Goal: Task Accomplishment & Management: Manage account settings

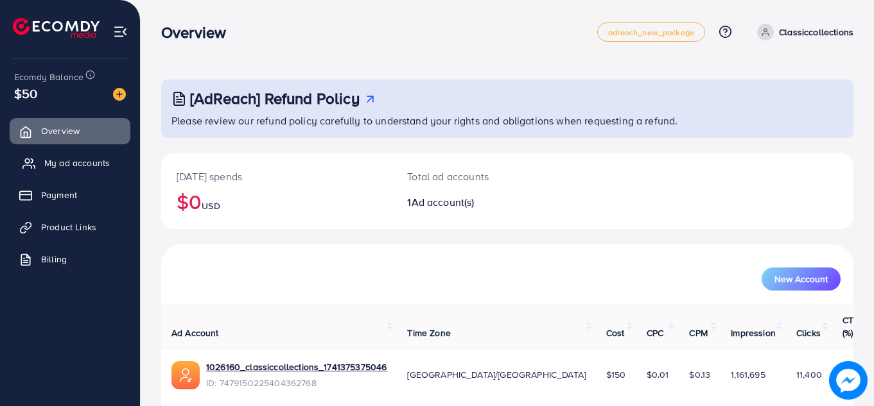
click at [79, 158] on span "My ad accounts" at bounding box center [77, 163] width 66 height 13
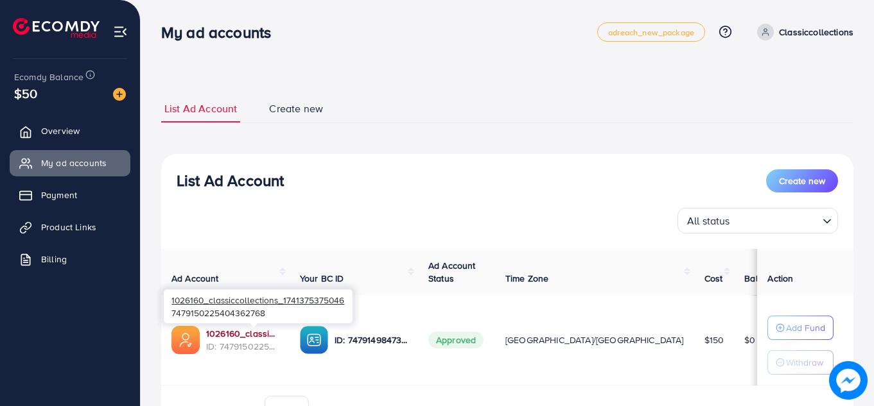
click at [249, 334] on link "1026160_classiccollections_1741375375046" at bounding box center [242, 334] width 73 height 13
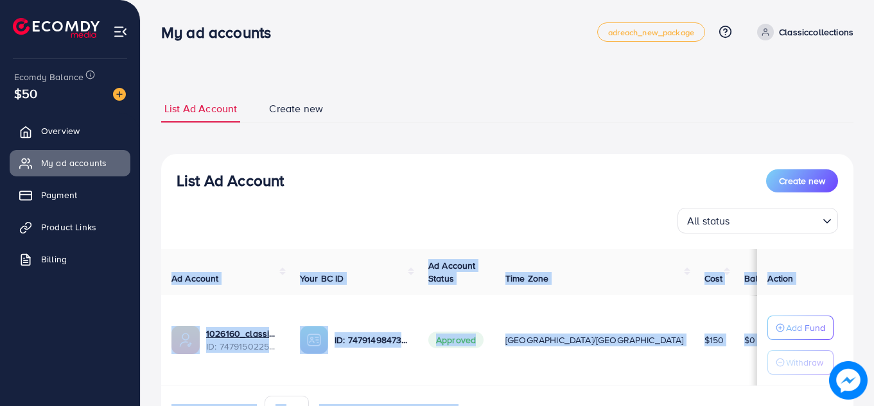
drag, startPoint x: 275, startPoint y: 312, endPoint x: 152, endPoint y: 283, distance: 126.2
click at [152, 283] on div "**********" at bounding box center [507, 239] width 733 height 478
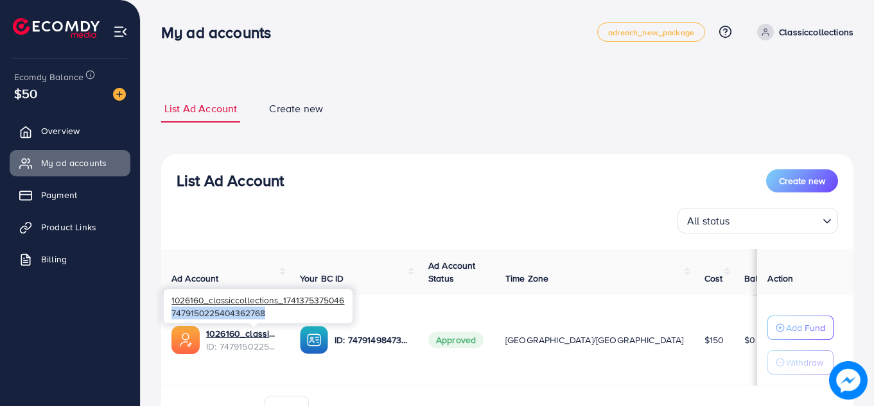
drag, startPoint x: 270, startPoint y: 315, endPoint x: 173, endPoint y: 320, distance: 97.1
click at [173, 320] on div "1026160_classiccollections_1741375375046 7479150225404362768" at bounding box center [258, 307] width 189 height 34
copy div "7479150225404362768"
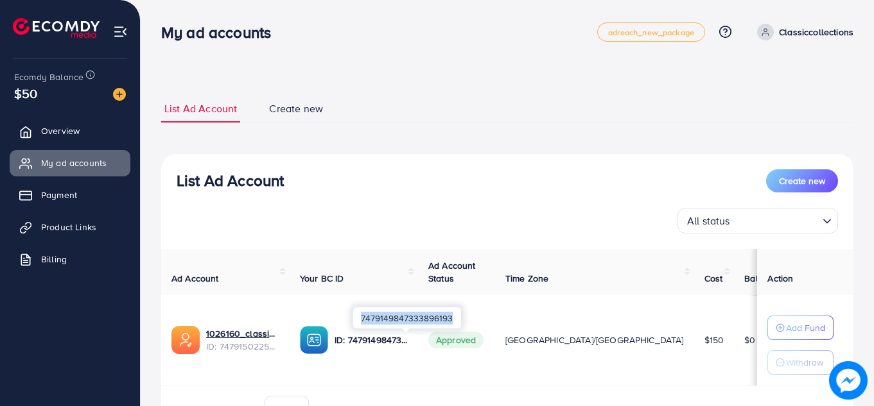
drag, startPoint x: 451, startPoint y: 318, endPoint x: 353, endPoint y: 318, distance: 97.6
click at [353, 318] on div "7479149847333896193" at bounding box center [407, 318] width 108 height 21
copy div "7479149847333896193"
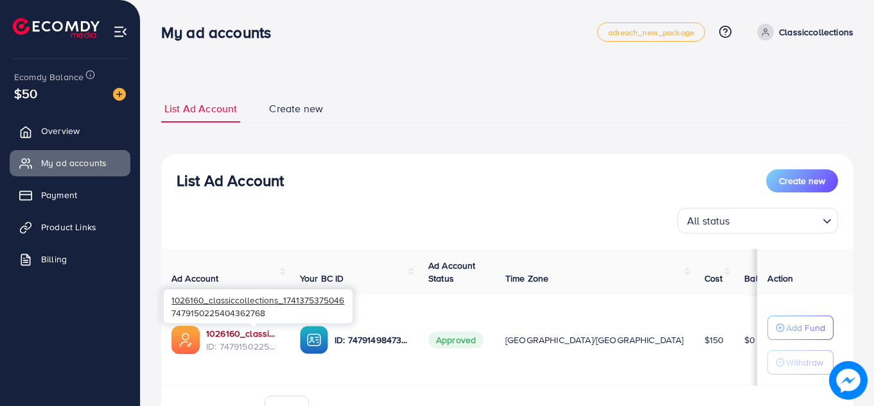
click at [227, 328] on link "1026160_classiccollections_1741375375046" at bounding box center [242, 334] width 73 height 13
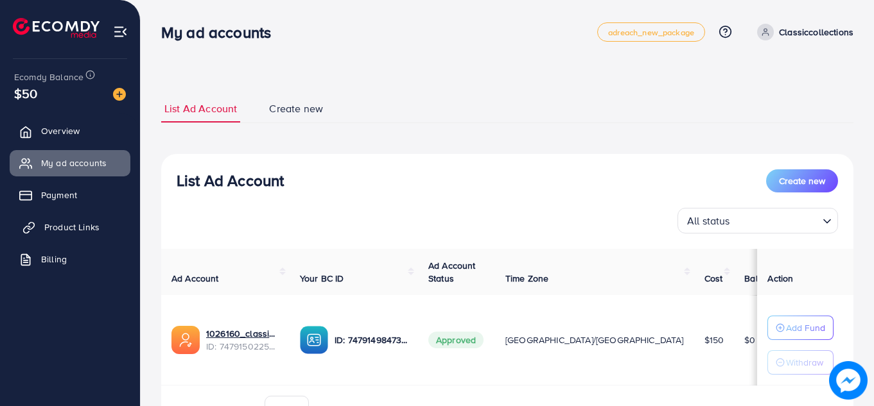
click at [67, 225] on span "Product Links" at bounding box center [71, 227] width 55 height 13
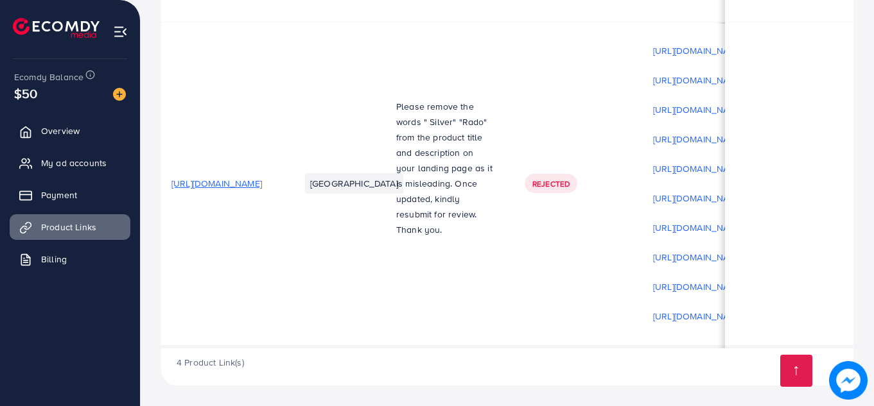
scroll to position [494, 0]
click at [241, 178] on span "[URL][DOMAIN_NAME]" at bounding box center [216, 183] width 91 height 13
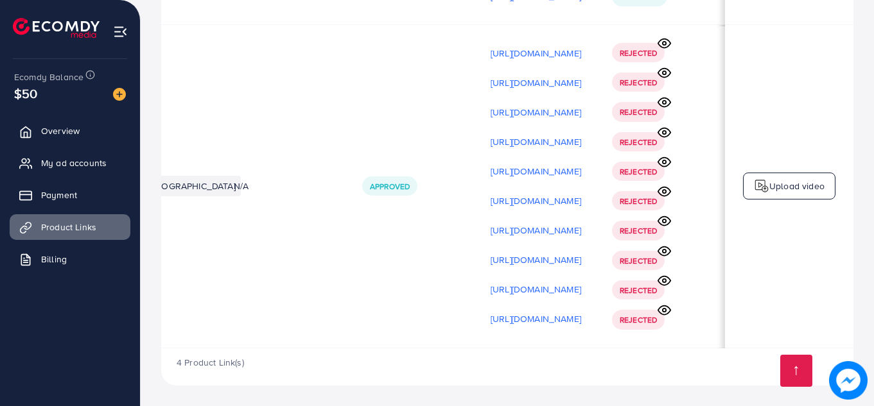
scroll to position [0, 311]
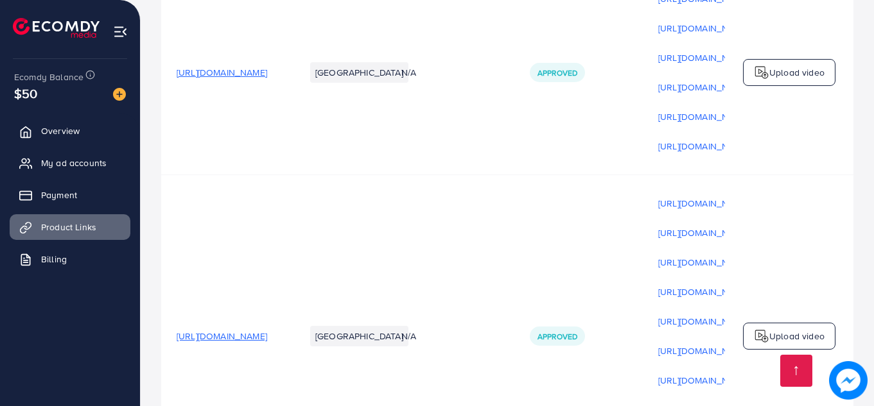
click at [290, 331] on td "[URL][DOMAIN_NAME]" at bounding box center [225, 337] width 128 height 324
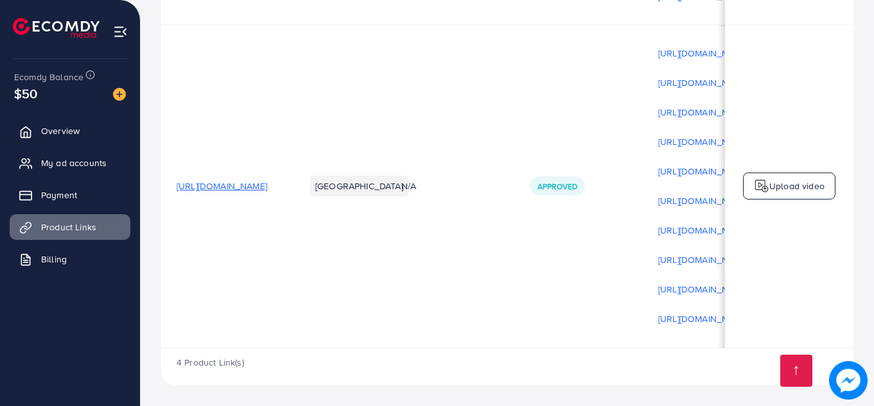
click at [267, 181] on span "[URL][DOMAIN_NAME]" at bounding box center [222, 186] width 91 height 13
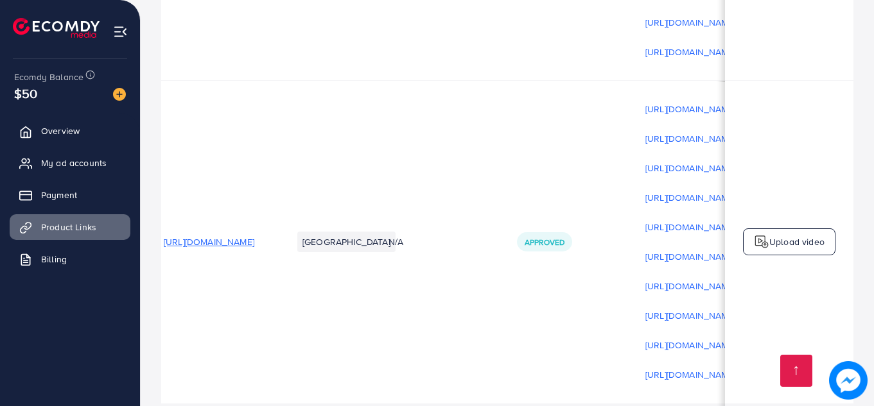
scroll to position [494, 0]
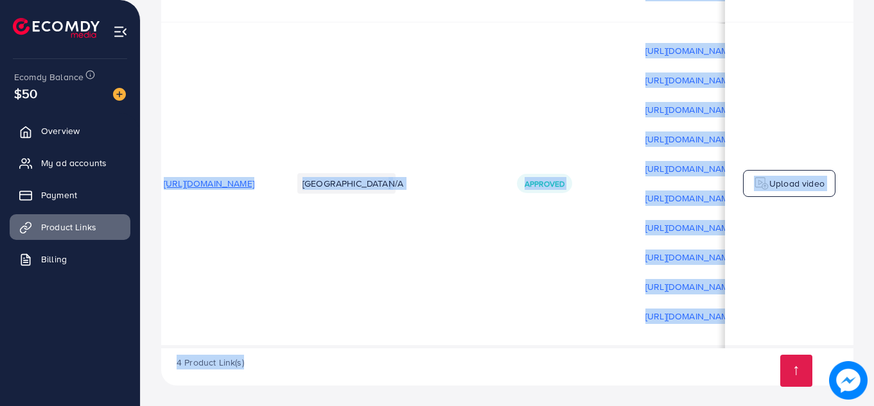
drag, startPoint x: 336, startPoint y: 345, endPoint x: 534, endPoint y: 363, distance: 199.3
click at [534, 363] on div "Product URLs Target markets Reason rejected Status Product video Status video A…" at bounding box center [507, 18] width 692 height 735
click at [534, 363] on div "4 Product Link(s)" at bounding box center [507, 367] width 692 height 37
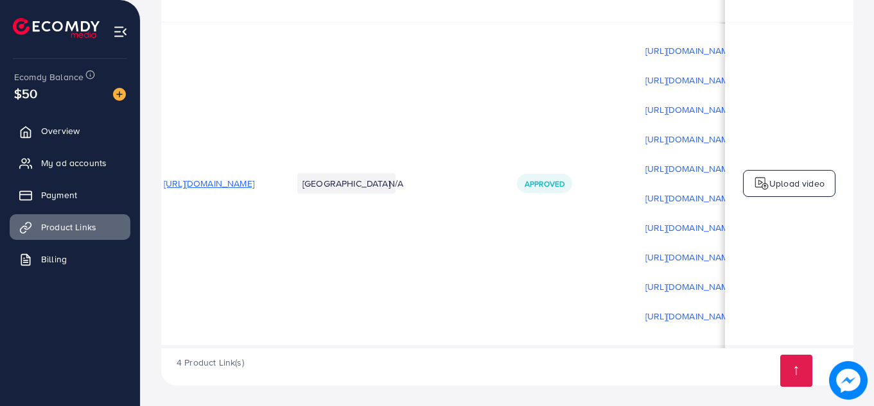
drag, startPoint x: 529, startPoint y: 343, endPoint x: 588, endPoint y: 347, distance: 59.8
click at [588, 347] on div "Product URLs Target markets Reason rejected Status Product video Status video A…" at bounding box center [507, -1] width 692 height 697
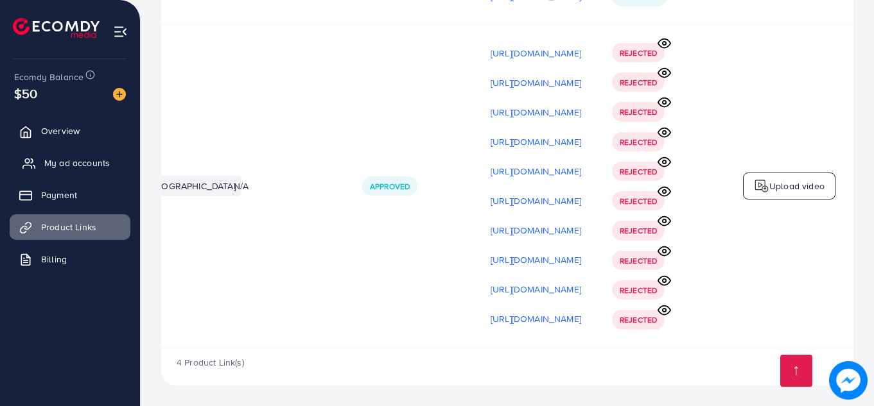
click at [87, 164] on span "My ad accounts" at bounding box center [77, 163] width 66 height 13
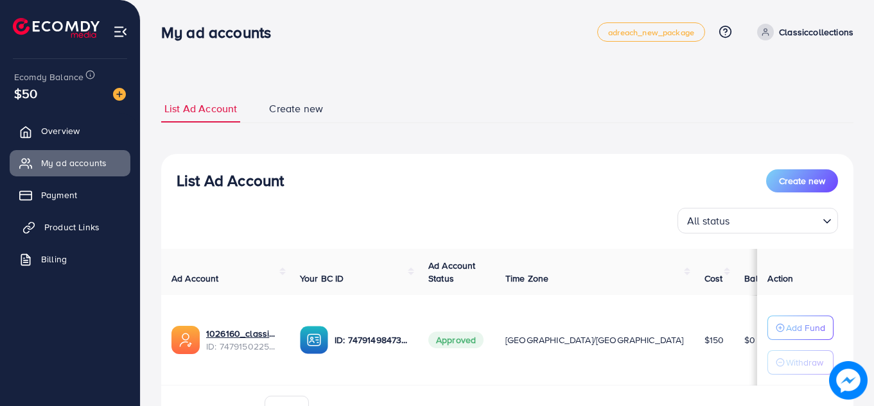
click at [80, 237] on link "Product Links" at bounding box center [70, 227] width 121 height 26
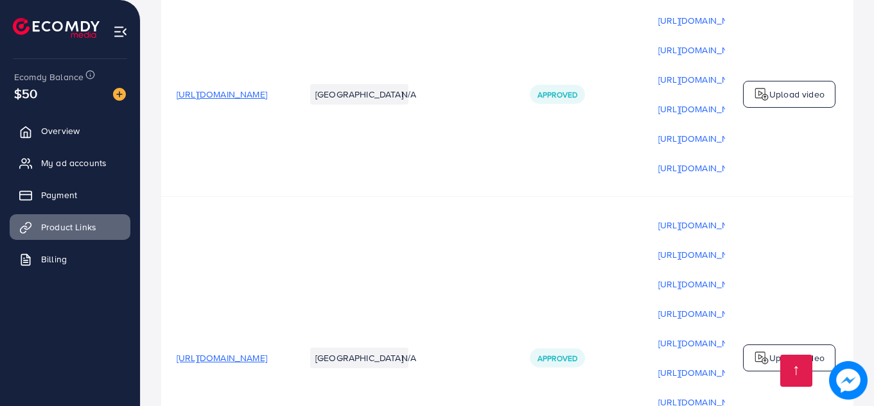
scroll to position [494, 0]
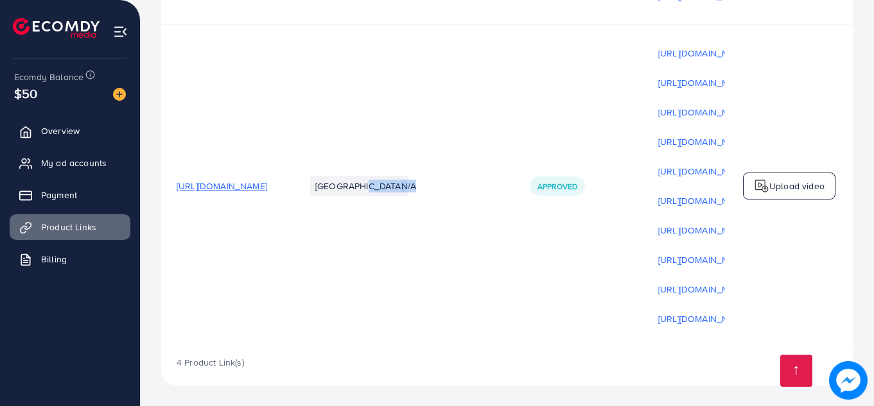
drag, startPoint x: 453, startPoint y: 344, endPoint x: 534, endPoint y: 322, distance: 83.8
click at [534, 322] on tr "https://lustraatelier.com/products/engraved-name-bracelet Pakistan N/A Approved…" at bounding box center [591, 186] width 860 height 324
click at [514, 322] on td "N/A" at bounding box center [450, 186] width 128 height 324
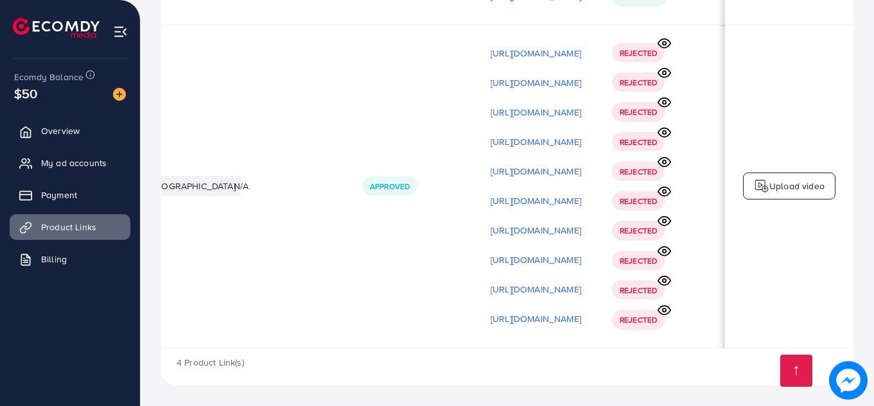
scroll to position [0, 322]
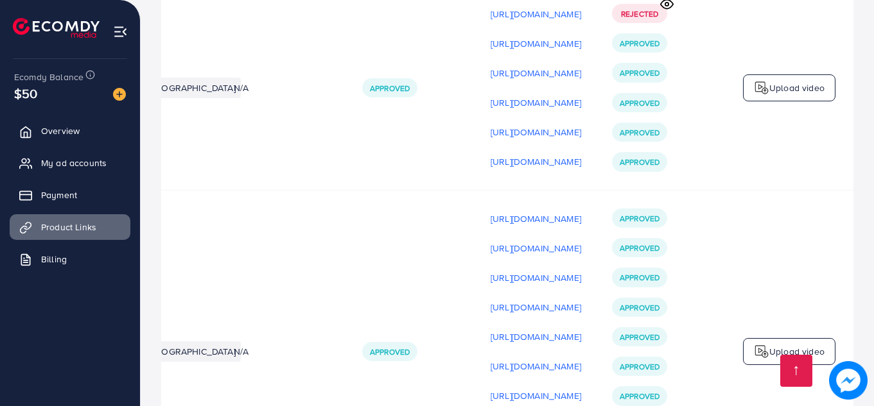
scroll to position [494, 0]
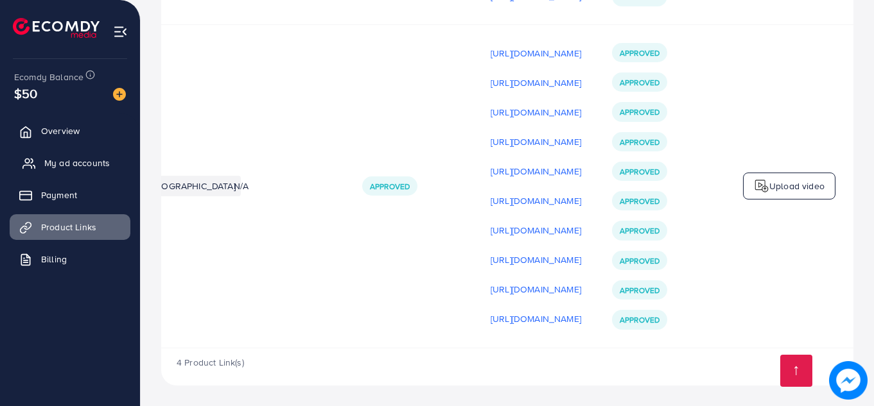
click at [67, 168] on span "My ad accounts" at bounding box center [77, 163] width 66 height 13
